Goal: Task Accomplishment & Management: Use online tool/utility

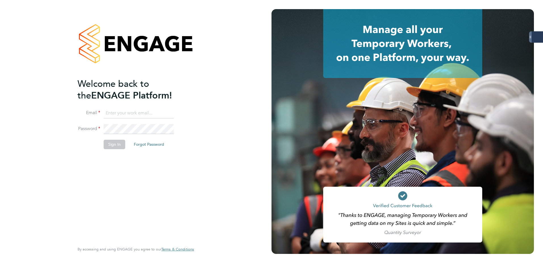
type input "[PERSON_NAME][EMAIL_ADDRESS][DOMAIN_NAME]"
click at [115, 149] on li "Sign In Forgot Password" at bounding box center [133, 146] width 111 height 15
click at [112, 144] on button "Sign In" at bounding box center [115, 143] width 22 height 9
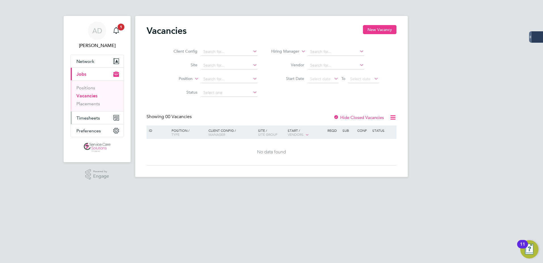
click at [94, 117] on span "Timesheets" at bounding box center [88, 117] width 24 height 5
click at [120, 26] on span "1" at bounding box center [121, 27] width 7 height 7
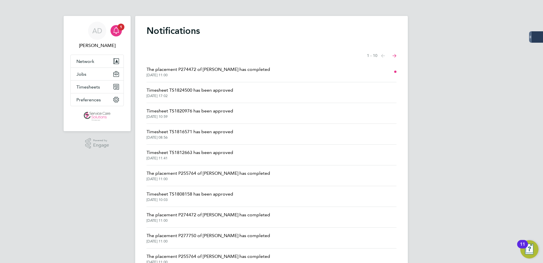
click at [45, 90] on div "AD Amy Dhawan Notifications 1 Applications: Network Businesses Sites Workers Co…" at bounding box center [271, 144] width 543 height 289
click at [227, 73] on span "29 Sep 2025, 11:00" at bounding box center [209, 75] width 124 height 5
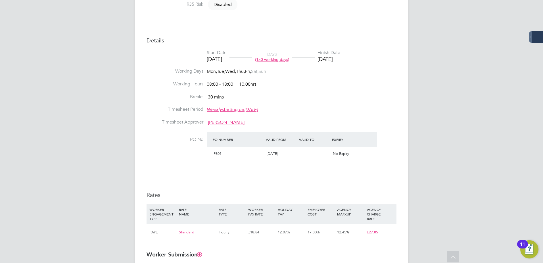
scroll to position [284, 0]
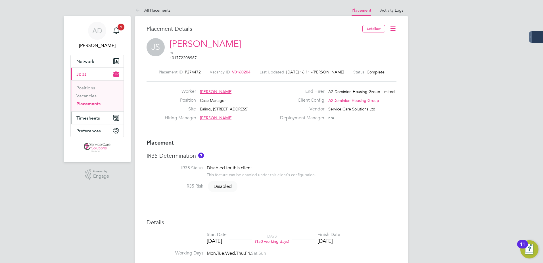
click at [97, 119] on span "Timesheets" at bounding box center [88, 117] width 24 height 5
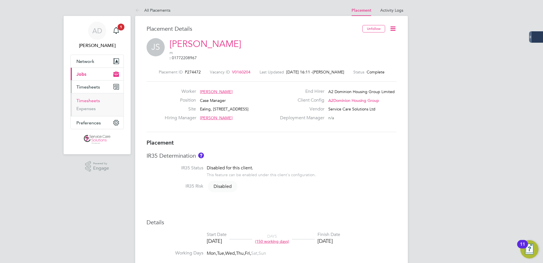
click at [91, 101] on link "Timesheets" at bounding box center [88, 100] width 24 height 5
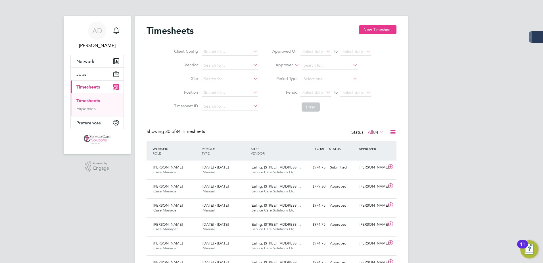
click at [311, 60] on li "Approver" at bounding box center [321, 66] width 113 height 14
drag, startPoint x: 312, startPoint y: 63, endPoint x: 306, endPoint y: 68, distance: 7.9
click at [312, 64] on input at bounding box center [330, 65] width 56 height 8
click at [290, 66] on label "Approver" at bounding box center [280, 65] width 26 height 6
click at [285, 72] on li "Worker" at bounding box center [279, 71] width 28 height 7
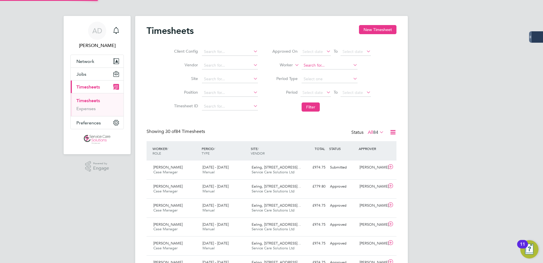
drag, startPoint x: 314, startPoint y: 61, endPoint x: 315, endPoint y: 67, distance: 5.9
click at [314, 61] on li "Worker" at bounding box center [321, 66] width 113 height 14
click at [315, 67] on input at bounding box center [330, 65] width 56 height 8
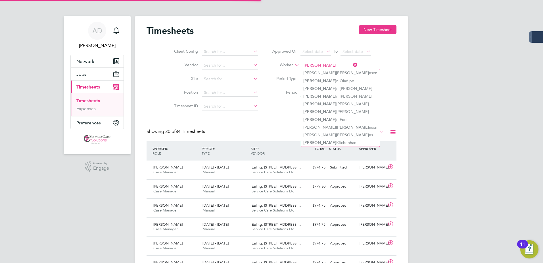
click at [311, 66] on input "steve" at bounding box center [330, 65] width 56 height 8
drag, startPoint x: 317, startPoint y: 66, endPoint x: 279, endPoint y: 74, distance: 38.6
click at [288, 66] on li "Worker steve" at bounding box center [321, 66] width 113 height 14
type input "steve"
drag, startPoint x: 245, startPoint y: 124, endPoint x: 245, endPoint y: 118, distance: 5.4
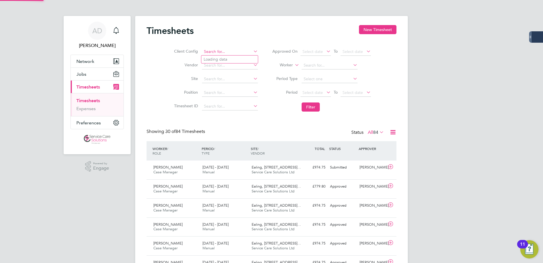
click at [213, 54] on input at bounding box center [230, 52] width 56 height 8
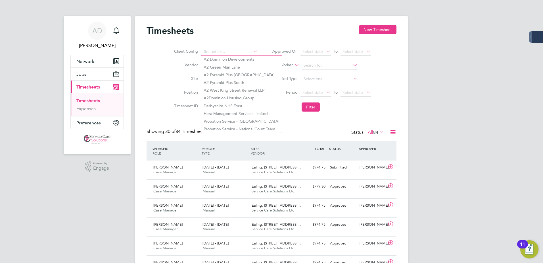
drag, startPoint x: 170, startPoint y: 118, endPoint x: 193, endPoint y: 110, distance: 24.8
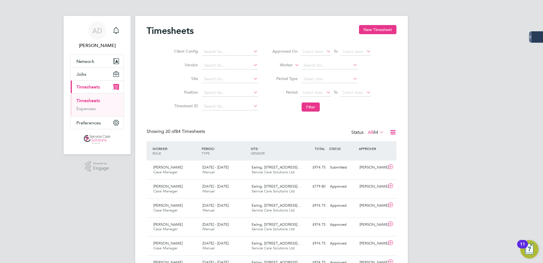
click at [281, 67] on label "Worker" at bounding box center [280, 65] width 26 height 6
click at [285, 77] on li "Approver" at bounding box center [279, 78] width 28 height 7
click at [311, 64] on input at bounding box center [330, 65] width 56 height 8
type input "kenn"
click at [320, 65] on input at bounding box center [330, 65] width 56 height 8
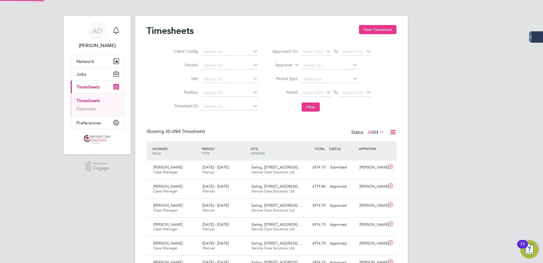
click at [284, 63] on label "Approver" at bounding box center [280, 65] width 26 height 6
click at [284, 72] on li "Worker" at bounding box center [279, 71] width 28 height 7
click at [322, 68] on input at bounding box center [330, 65] width 56 height 8
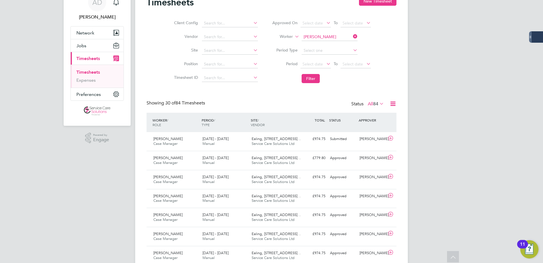
click at [336, 45] on li "Kenn y Boafo-Korsah" at bounding box center [341, 45] width 80 height 8
type input "Kenny Boafo-Korsah"
click at [303, 85] on li "Filter" at bounding box center [321, 78] width 113 height 15
drag, startPoint x: 310, startPoint y: 78, endPoint x: 156, endPoint y: 76, distance: 153.7
click at [310, 78] on button "Filter" at bounding box center [311, 78] width 18 height 9
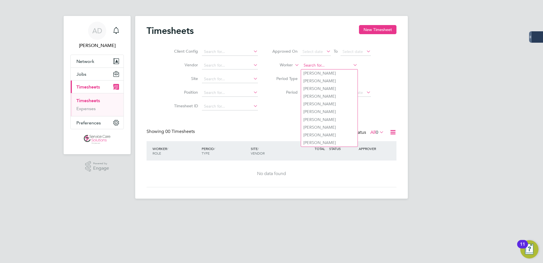
click at [334, 64] on input at bounding box center [330, 65] width 56 height 8
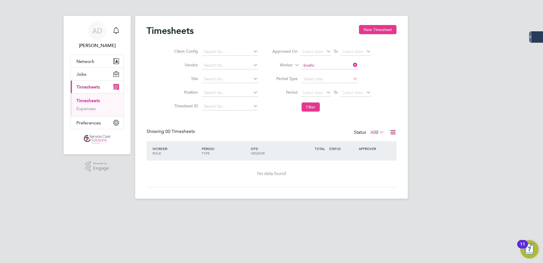
click at [336, 82] on b "Boafo" at bounding box center [341, 80] width 11 height 5
type input "Kenneth Boafo-Korsah"
click at [310, 107] on button "Filter" at bounding box center [311, 106] width 18 height 9
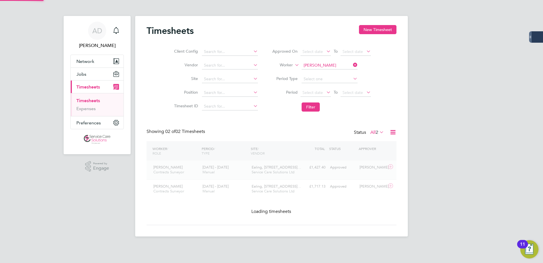
scroll to position [14, 49]
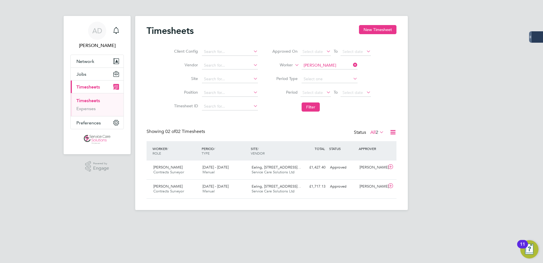
click at [200, 219] on html "AD Amy Dhawan Notifications Applications: Network Businesses Sites Workers Cont…" at bounding box center [271, 109] width 543 height 219
